Goal: Find specific page/section: Find specific page/section

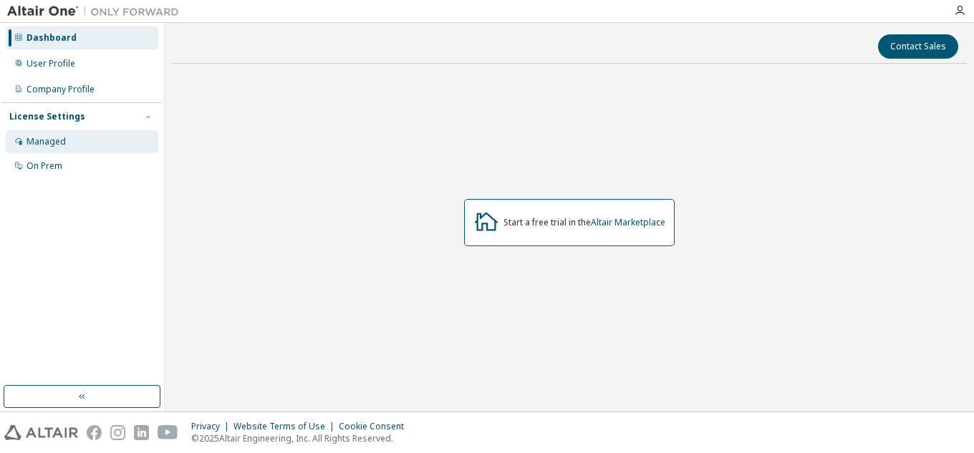
click at [94, 131] on div "Managed" at bounding box center [82, 141] width 153 height 23
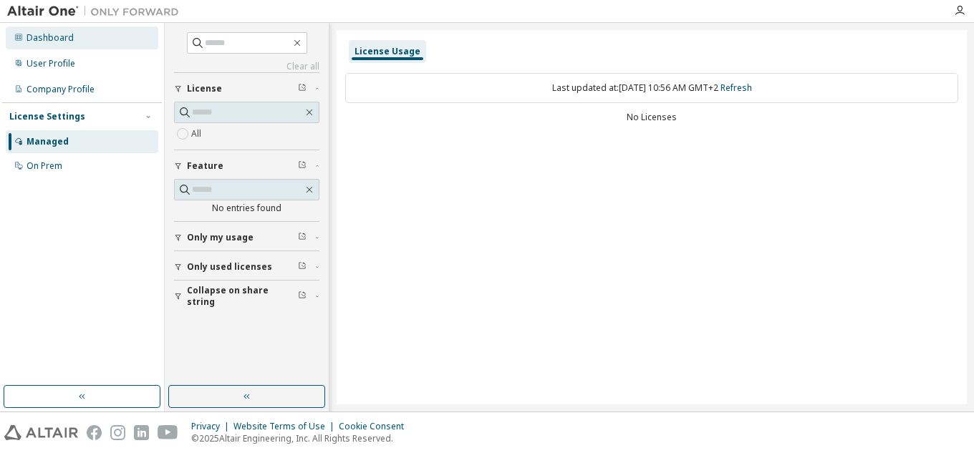
click at [52, 37] on div "Dashboard" at bounding box center [50, 37] width 47 height 11
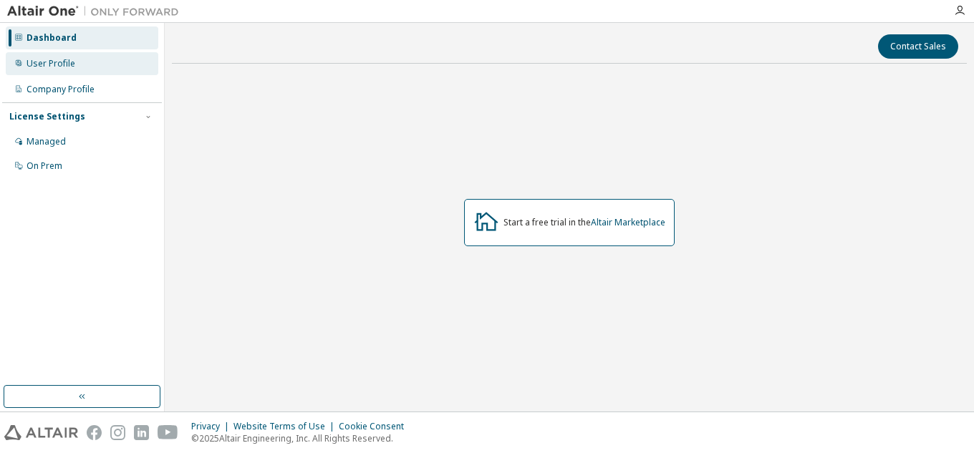
click at [64, 58] on div "User Profile" at bounding box center [51, 63] width 49 height 11
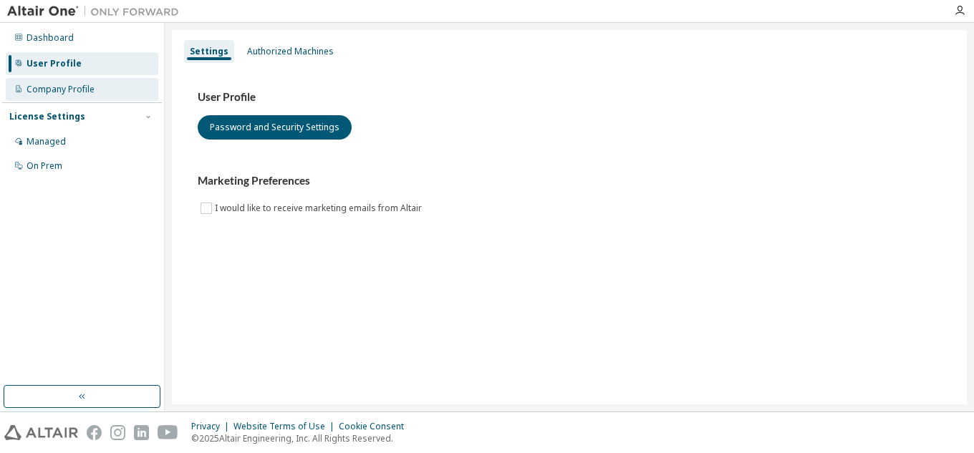
click at [75, 95] on div "Company Profile" at bounding box center [61, 89] width 68 height 11
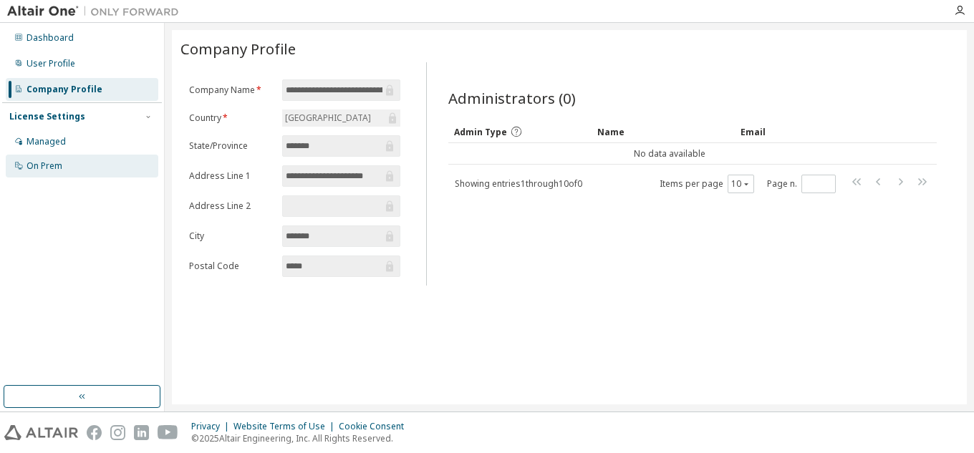
click at [71, 168] on div "On Prem" at bounding box center [82, 166] width 153 height 23
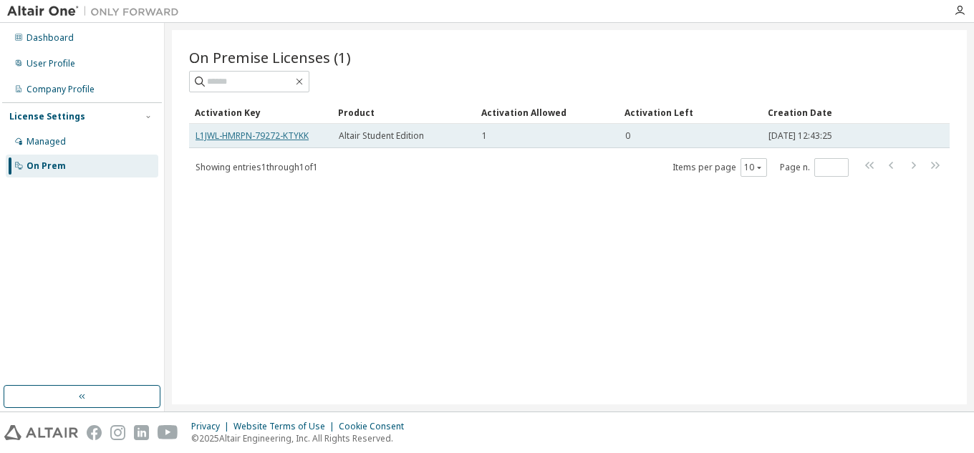
click at [284, 140] on link "L1JWL-HMRPN-79272-KTYKK" at bounding box center [252, 136] width 113 height 12
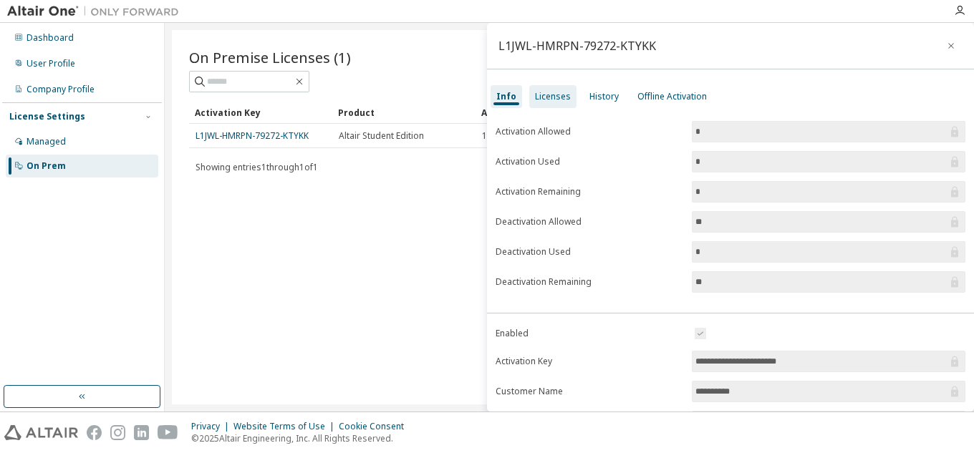
click at [546, 90] on div "Licenses" at bounding box center [552, 96] width 47 height 23
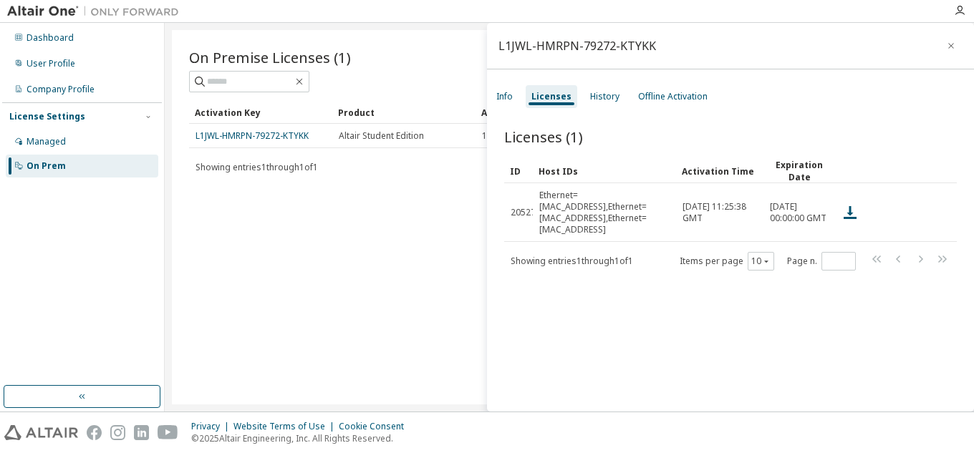
click at [380, 214] on div "On Premise Licenses (1) Clear Load Save Save As Field Operator Value Select fil…" at bounding box center [569, 217] width 795 height 375
